Goal: Book appointment/travel/reservation

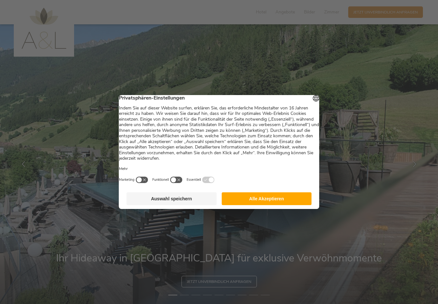
click at [148, 182] on button "button" at bounding box center [141, 179] width 13 height 7
click at [148, 184] on button "button" at bounding box center [141, 179] width 13 height 7
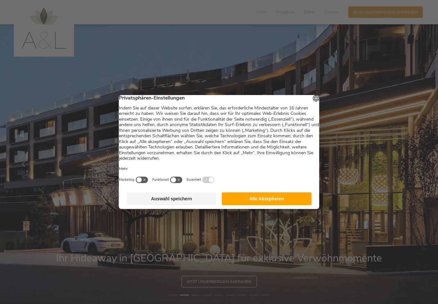
click at [184, 203] on button "Auswahl speichern" at bounding box center [172, 199] width 90 height 13
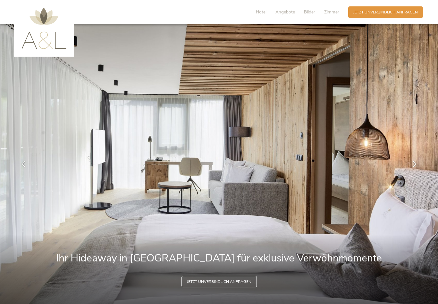
click at [372, 18] on div "Hotel Angebote Bilder Zimmer Anfragen Jetzt unverbindlich anfragen" at bounding box center [336, 12] width 176 height 14
click at [381, 16] on div "Anfragen Jetzt unverbindlich anfragen" at bounding box center [385, 12] width 75 height 12
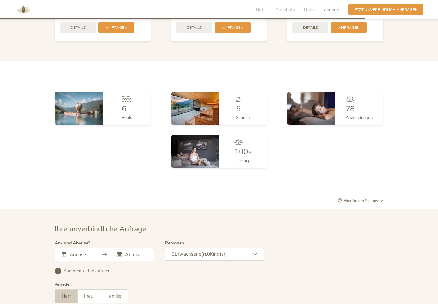
scroll to position [1605, 0]
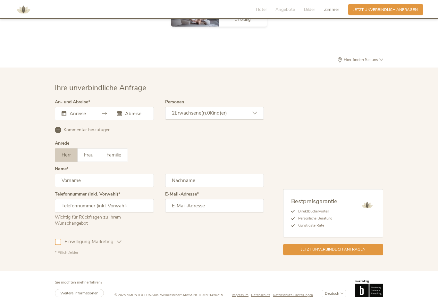
click at [84, 113] on div "[DATE] Mo Di Mi Do Fr Sa So 28 29 30 31 1 2 3 4 5 6 7 8 9 10 11 12 13 14 15 16 …" at bounding box center [104, 113] width 99 height 13
click at [130, 111] on input "text" at bounding box center [134, 114] width 23 height 6
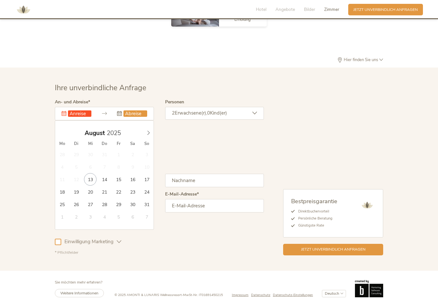
click at [150, 132] on icon at bounding box center [148, 133] width 4 height 4
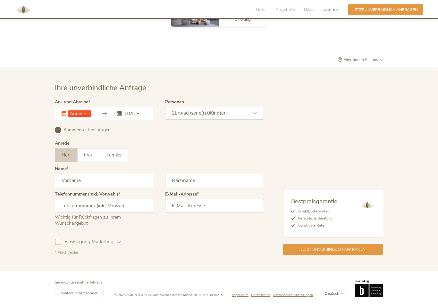
click at [146, 111] on input "[DATE]" at bounding box center [134, 114] width 23 height 6
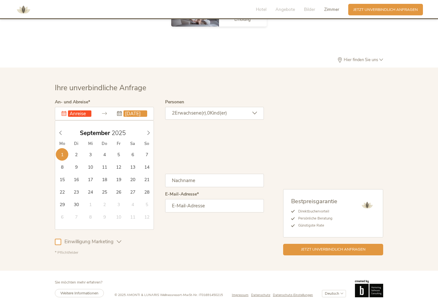
type input "[DATE]"
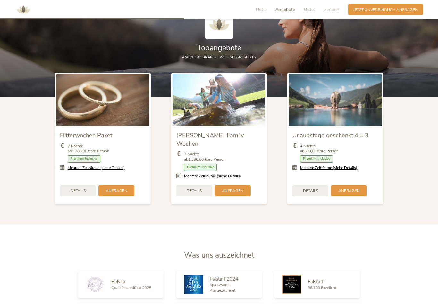
scroll to position [669, 0]
click at [325, 171] on link "Mehrere Zeiträume (siehe Details)" at bounding box center [328, 168] width 57 height 5
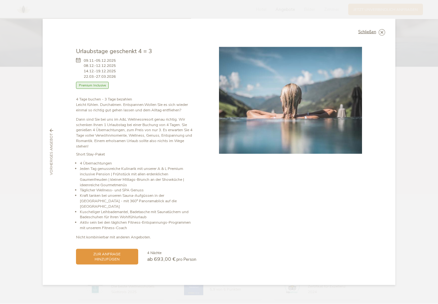
scroll to position [701, 0]
click at [0, 0] on icon at bounding box center [0, 0] width 0 height 0
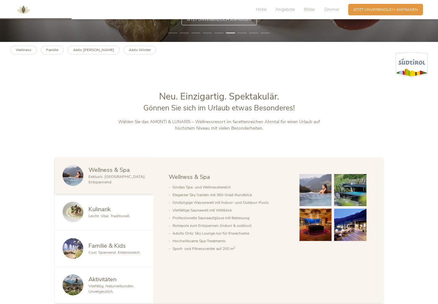
scroll to position [262, 0]
